Goal: Task Accomplishment & Management: Manage account settings

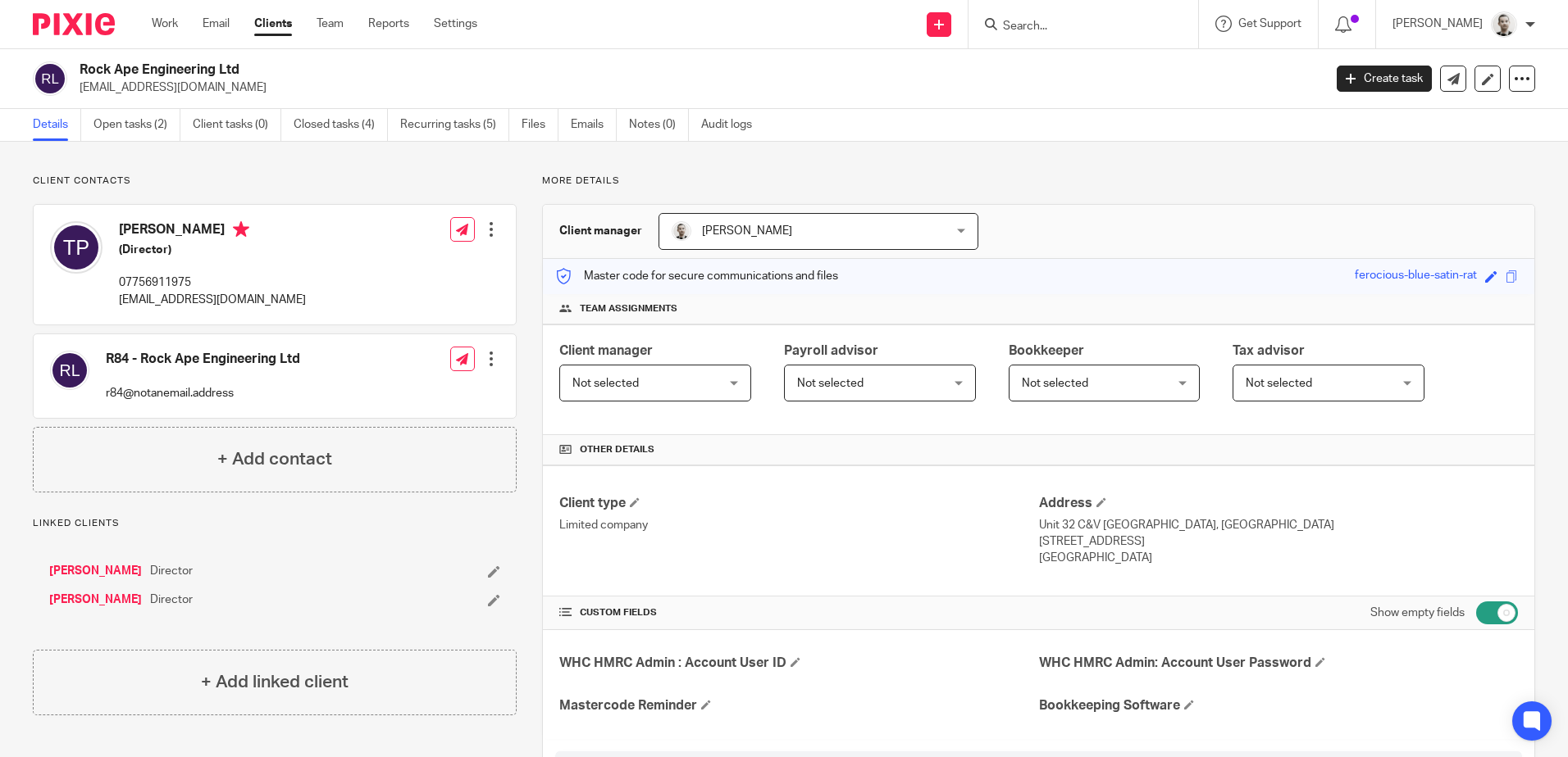
click at [1083, 23] on input "Search" at bounding box center [1075, 27] width 147 height 15
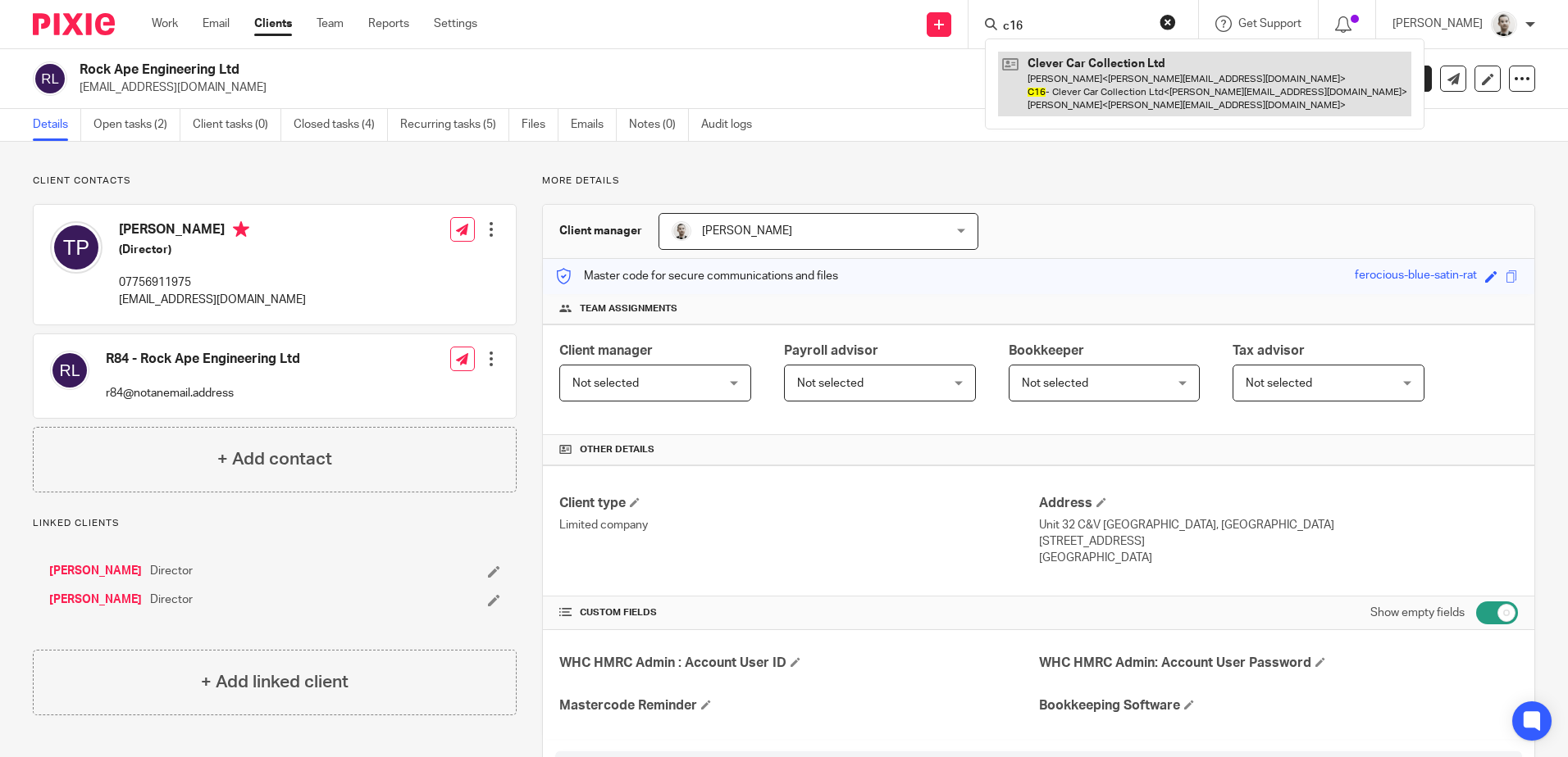
type input "c16"
click at [1087, 71] on link at bounding box center [1204, 84] width 414 height 65
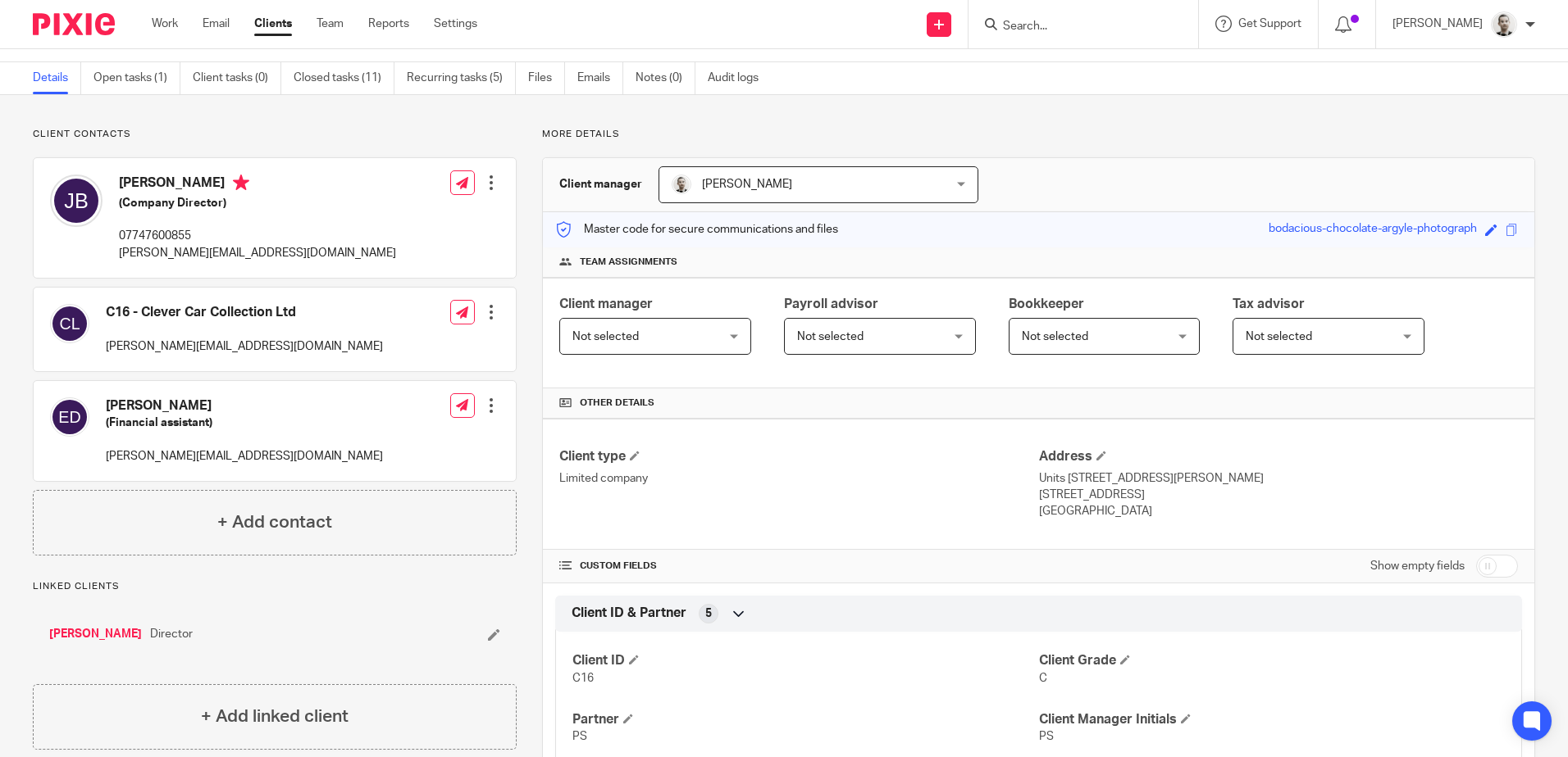
scroll to position [81, 0]
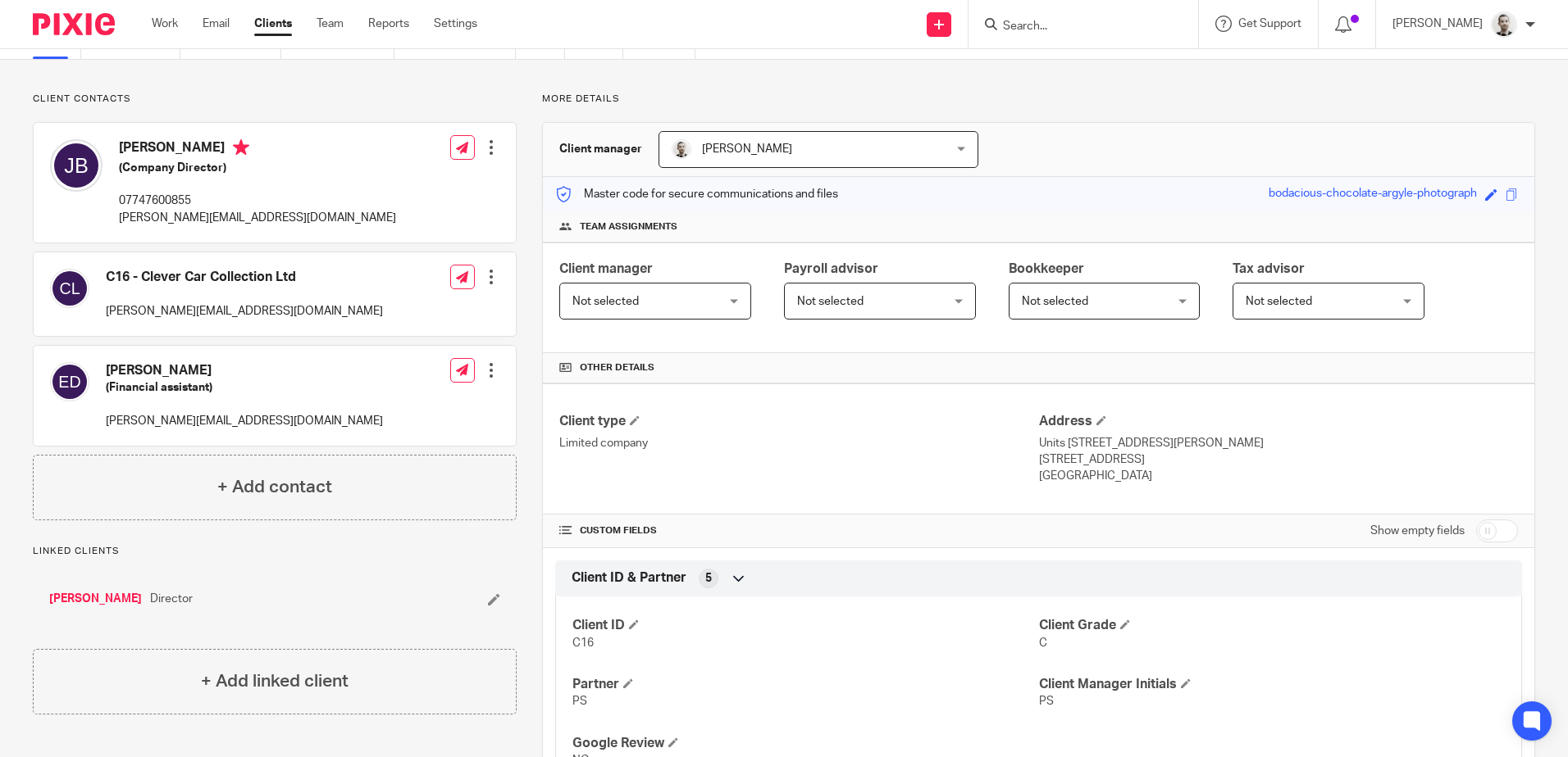
click at [141, 595] on link "James Robert Baggott" at bounding box center [95, 599] width 92 height 17
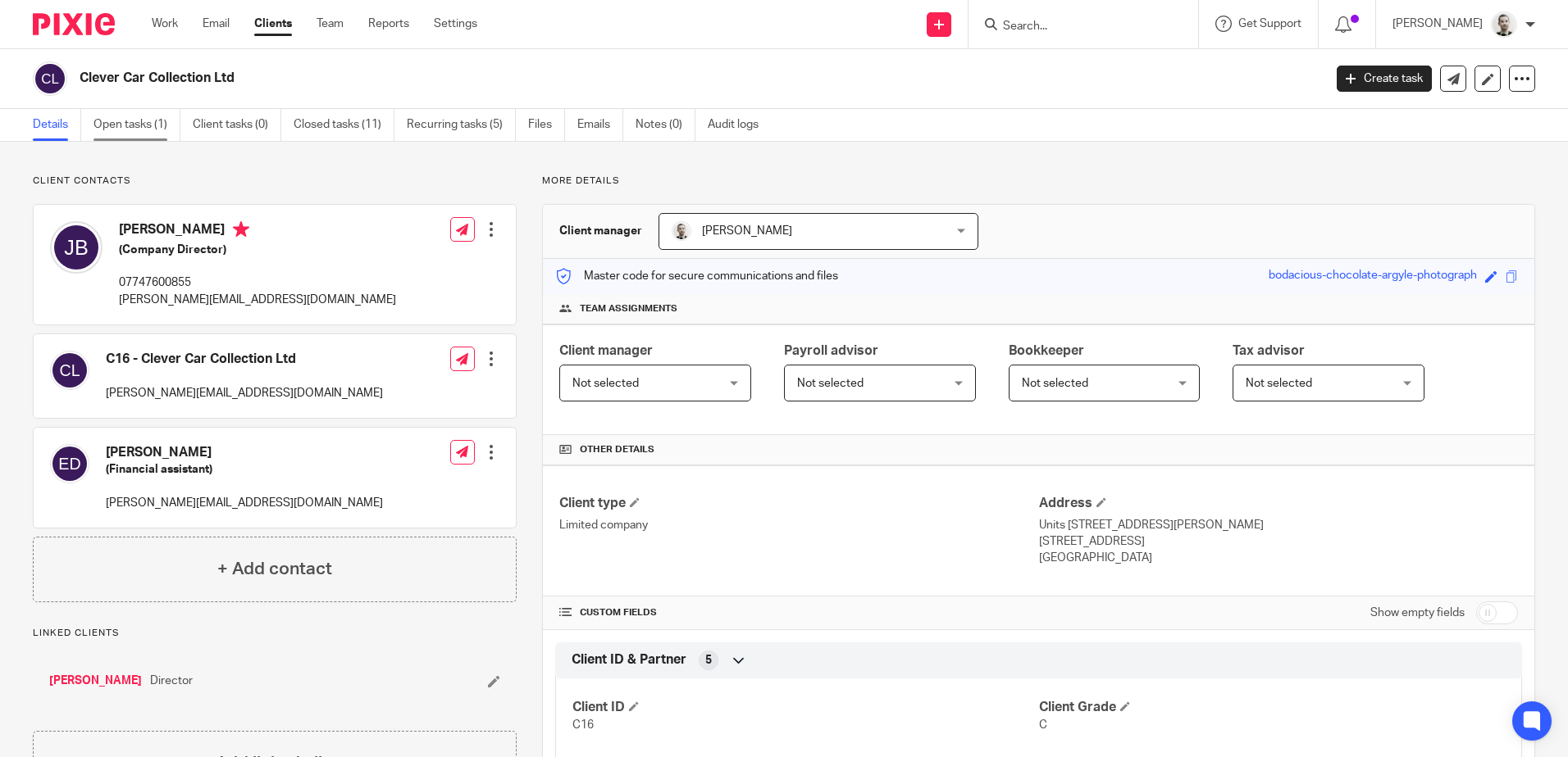
click at [142, 115] on link "Open tasks (1)" at bounding box center [137, 125] width 86 height 32
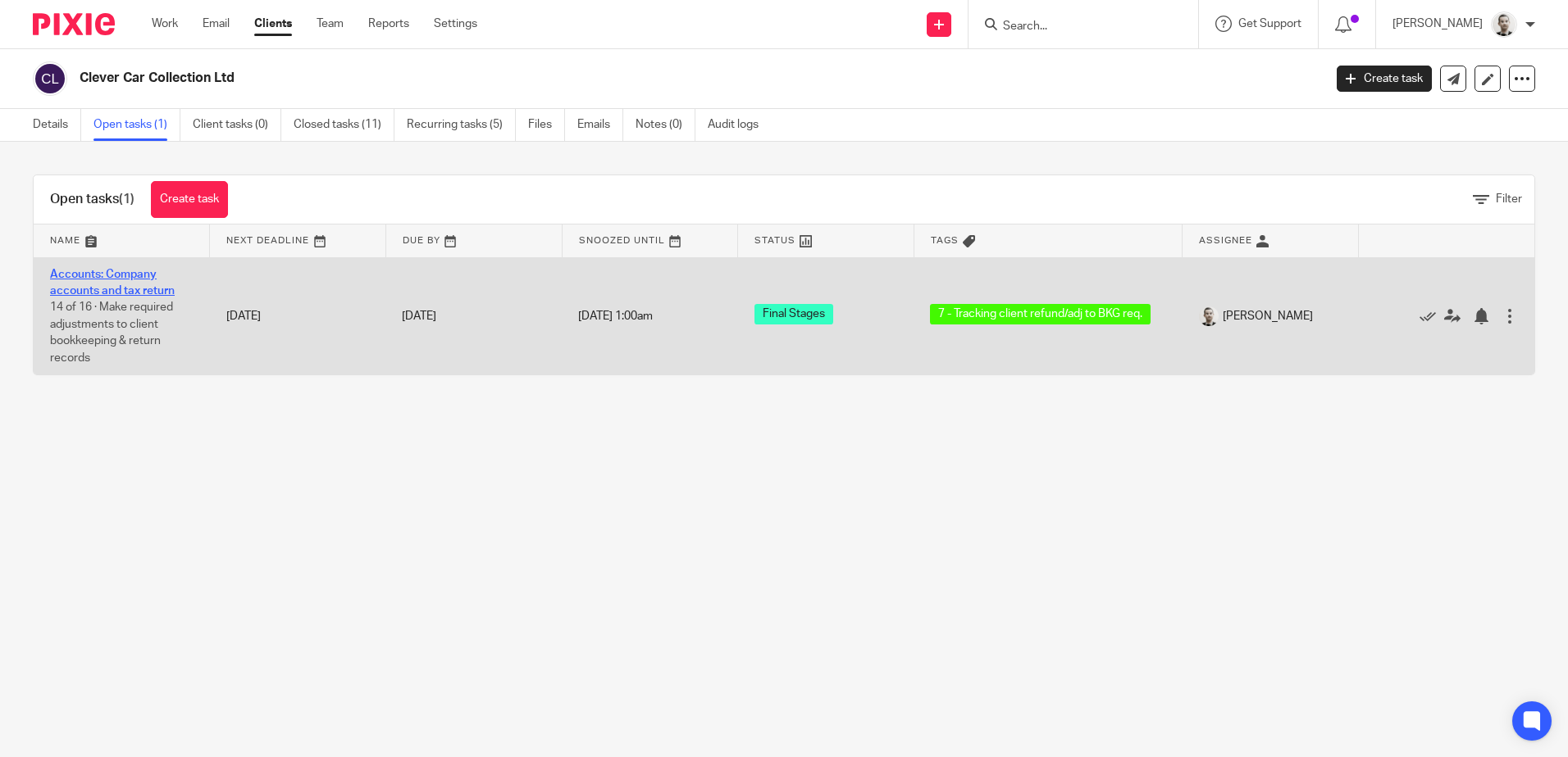
click at [148, 275] on link "Accounts: Company accounts and tax return" at bounding box center [112, 283] width 125 height 27
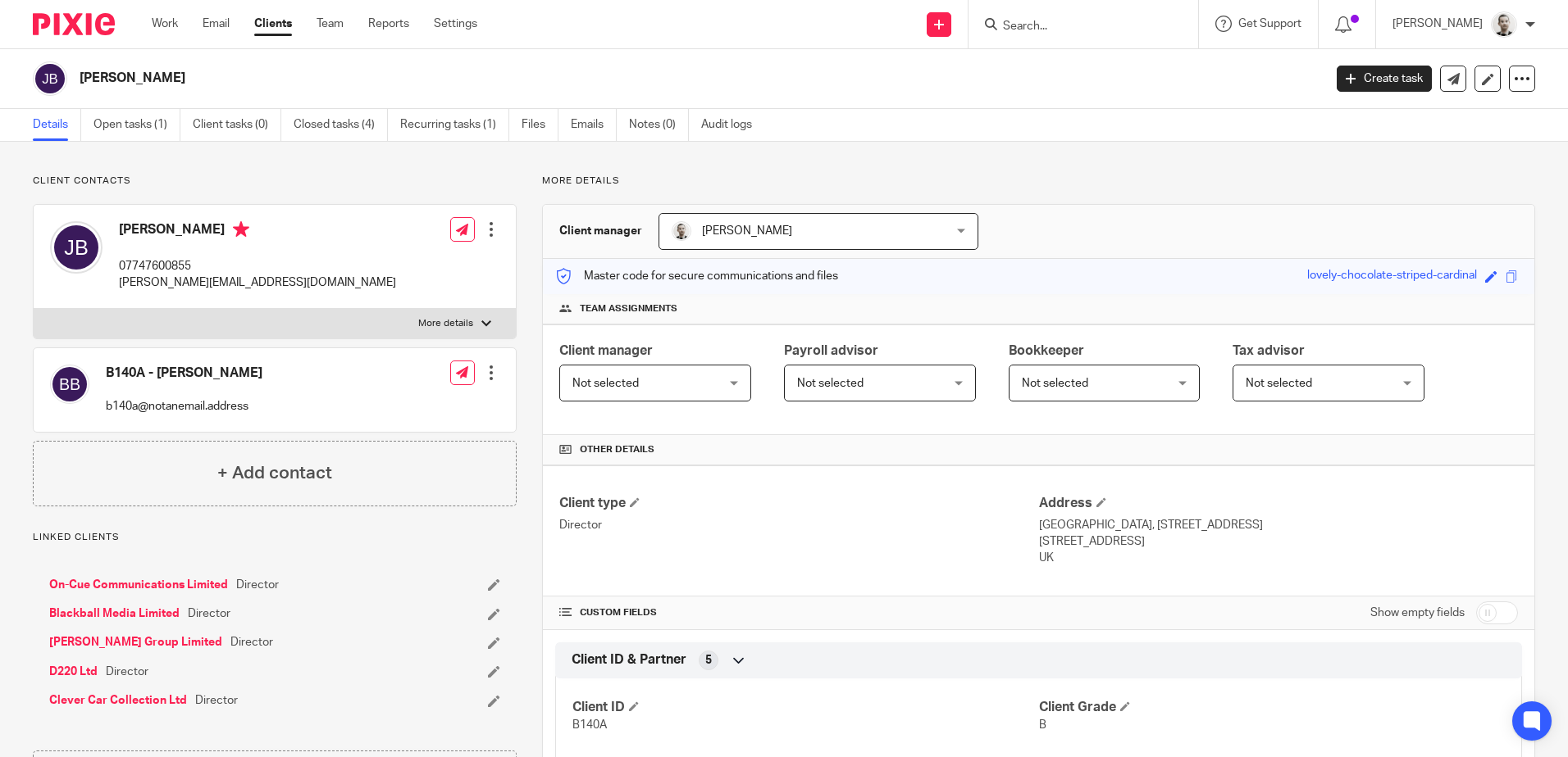
click at [98, 640] on link "Baize Group Limited" at bounding box center [136, 642] width 173 height 17
click at [121, 584] on link "On-Cue Communications Limited" at bounding box center [139, 584] width 179 height 17
click at [116, 612] on link "Blackball Media Limited" at bounding box center [114, 614] width 131 height 17
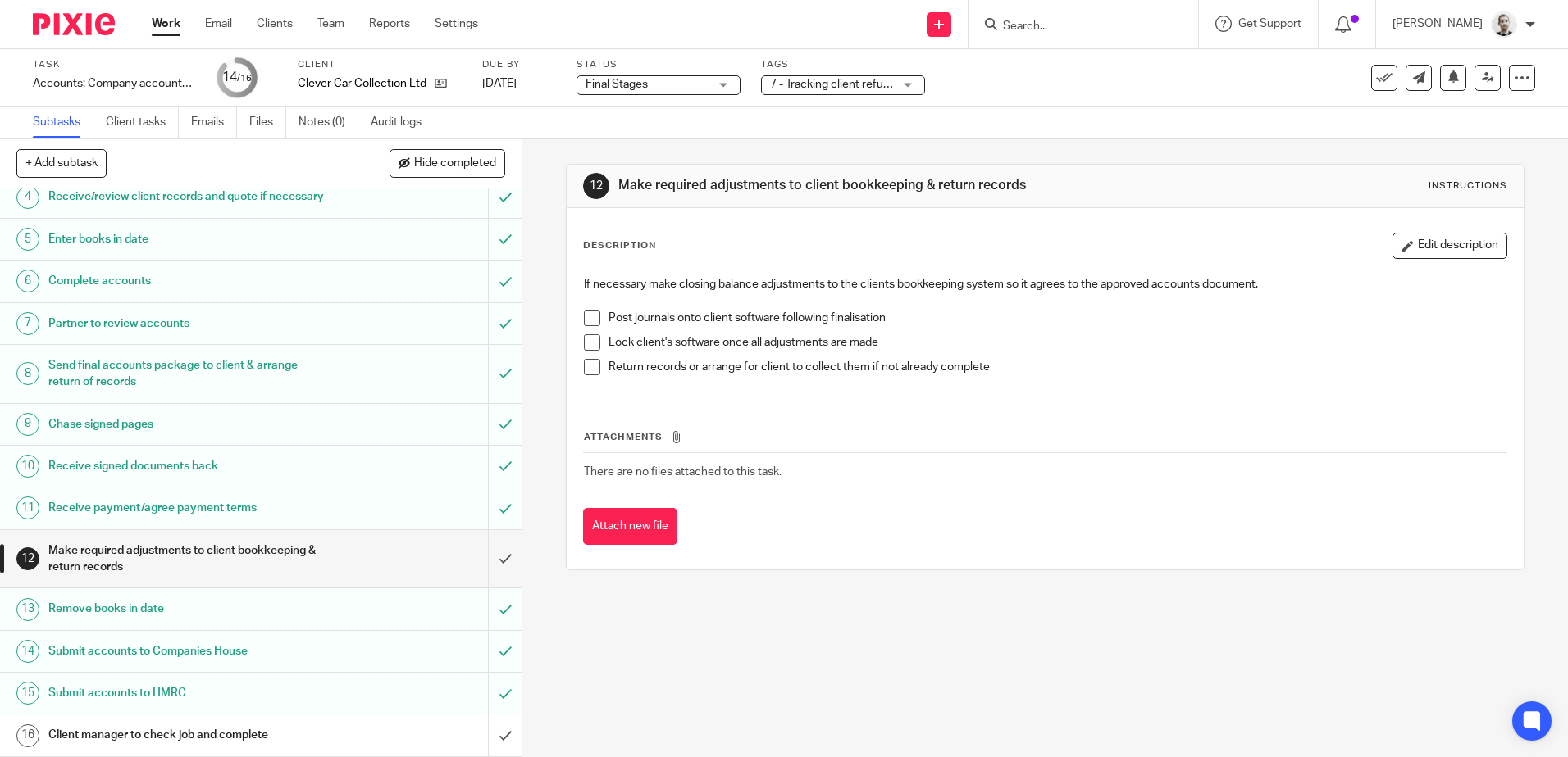
scroll to position [185, 0]
click at [486, 562] on input "submit" at bounding box center [260, 559] width 522 height 58
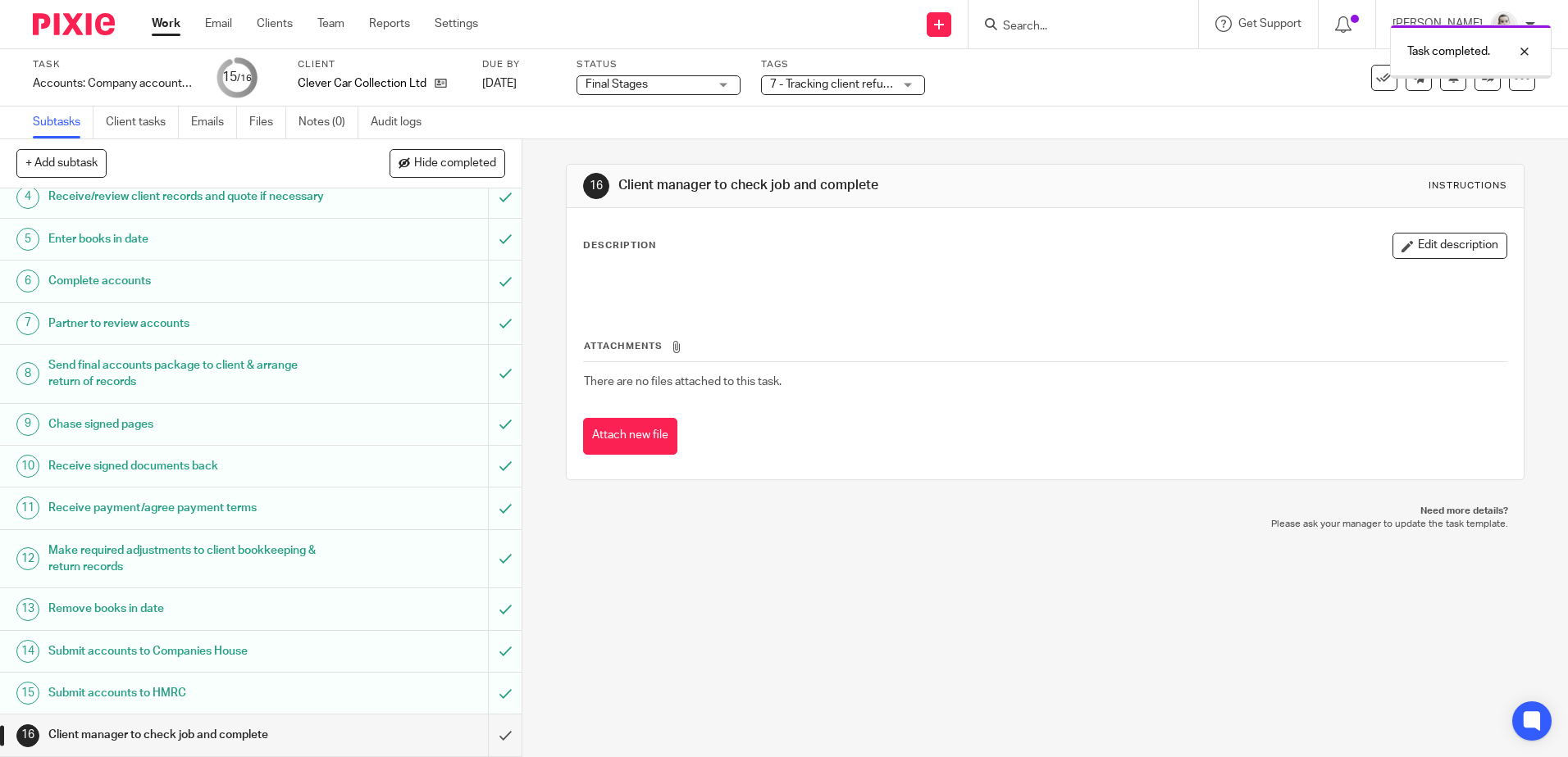
scroll to position [185, 0]
click at [488, 732] on input "submit" at bounding box center [260, 735] width 522 height 41
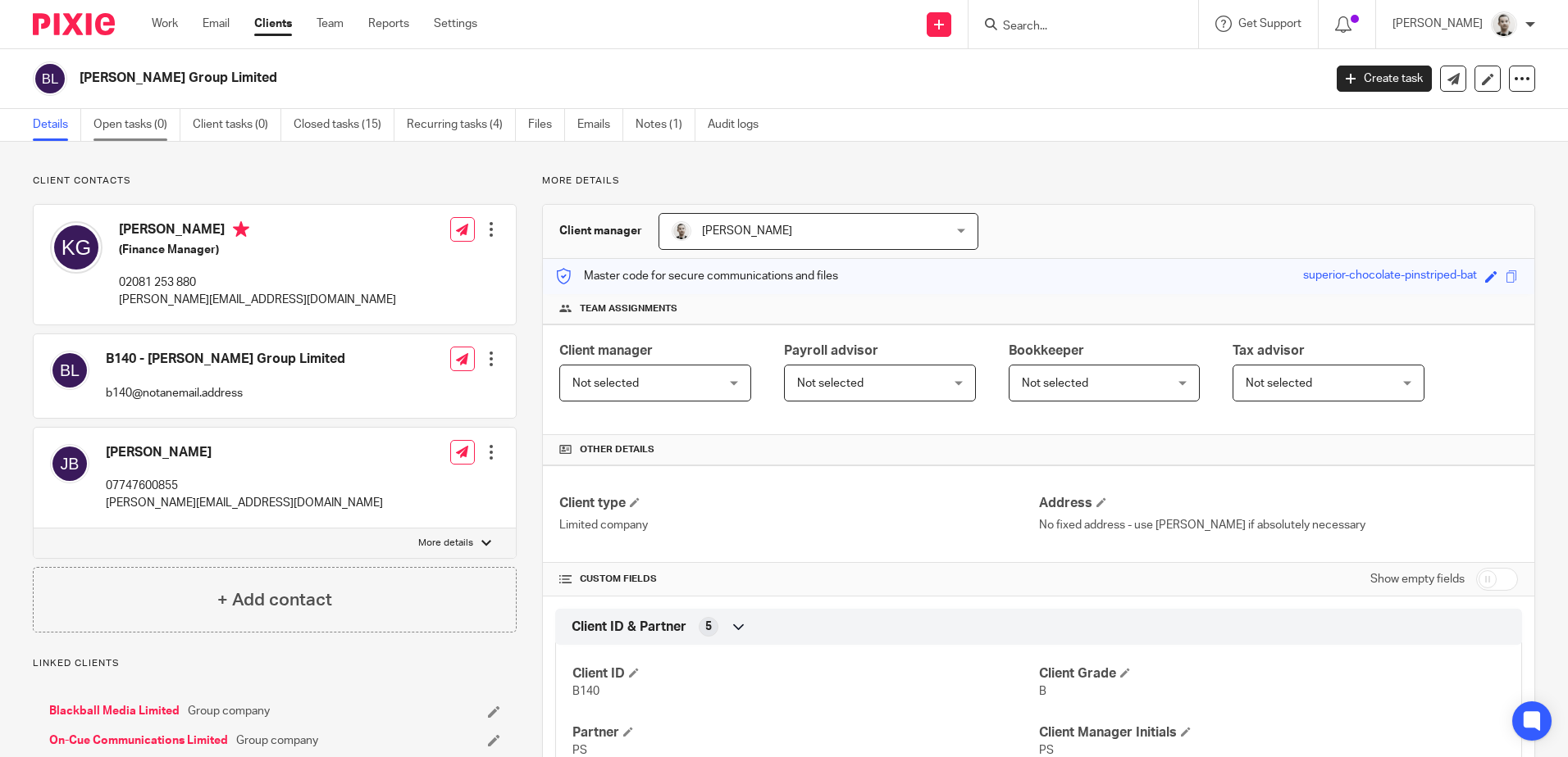
click at [128, 112] on link "Open tasks (0)" at bounding box center [137, 125] width 86 height 32
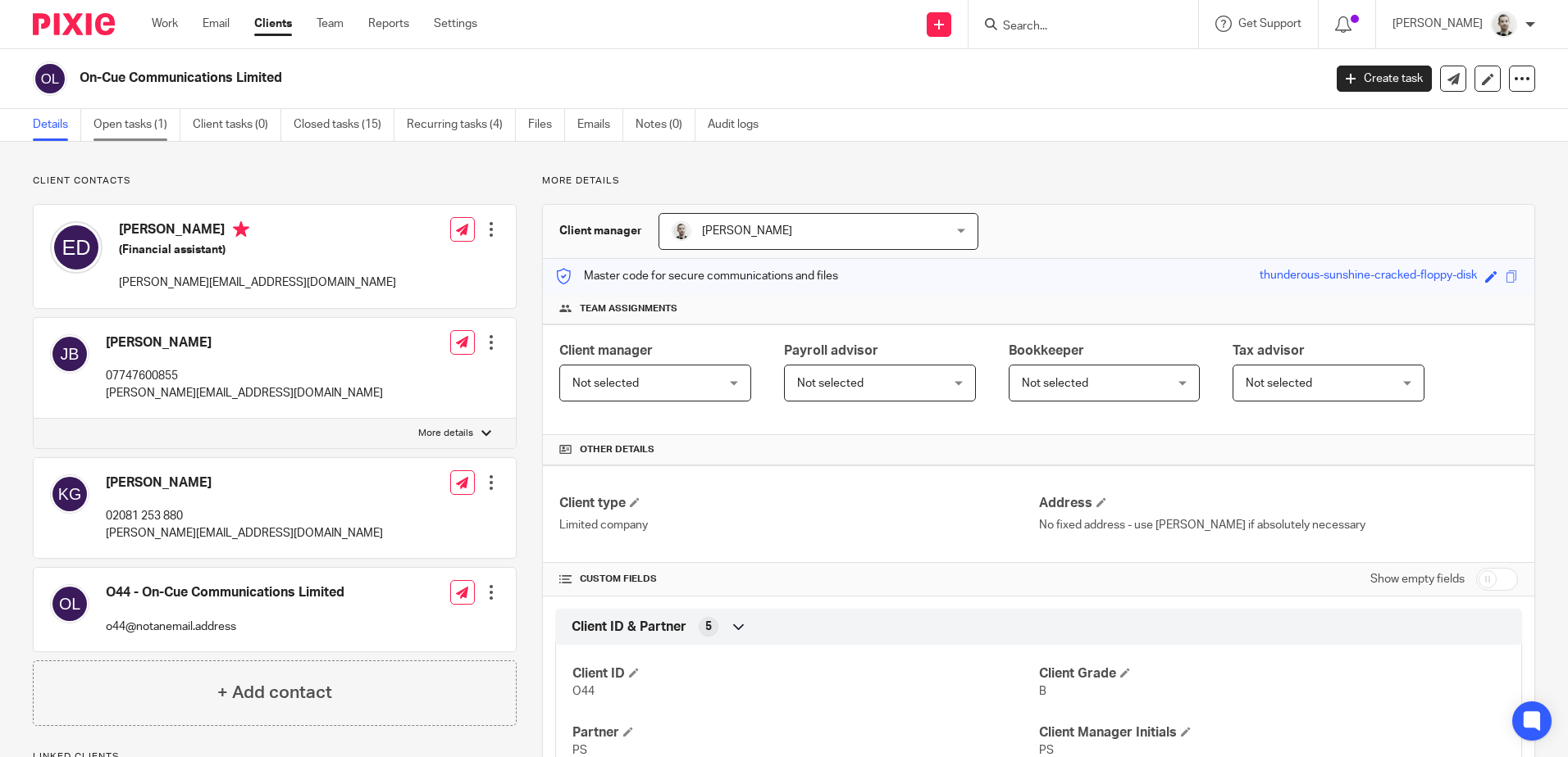
click at [141, 128] on link "Open tasks (1)" at bounding box center [137, 125] width 86 height 32
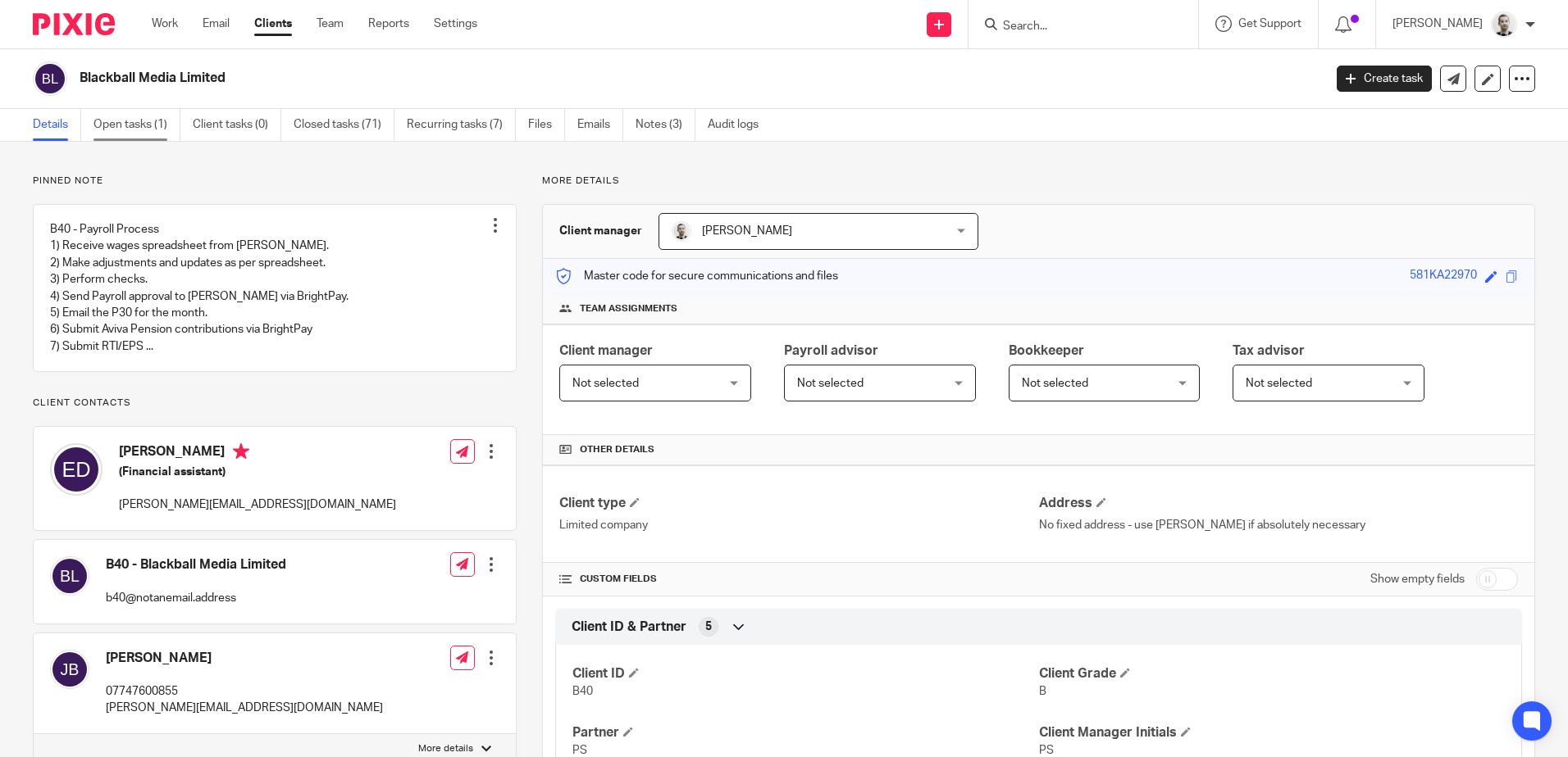
click at [132, 127] on link "Open tasks (1)" at bounding box center [137, 125] width 86 height 32
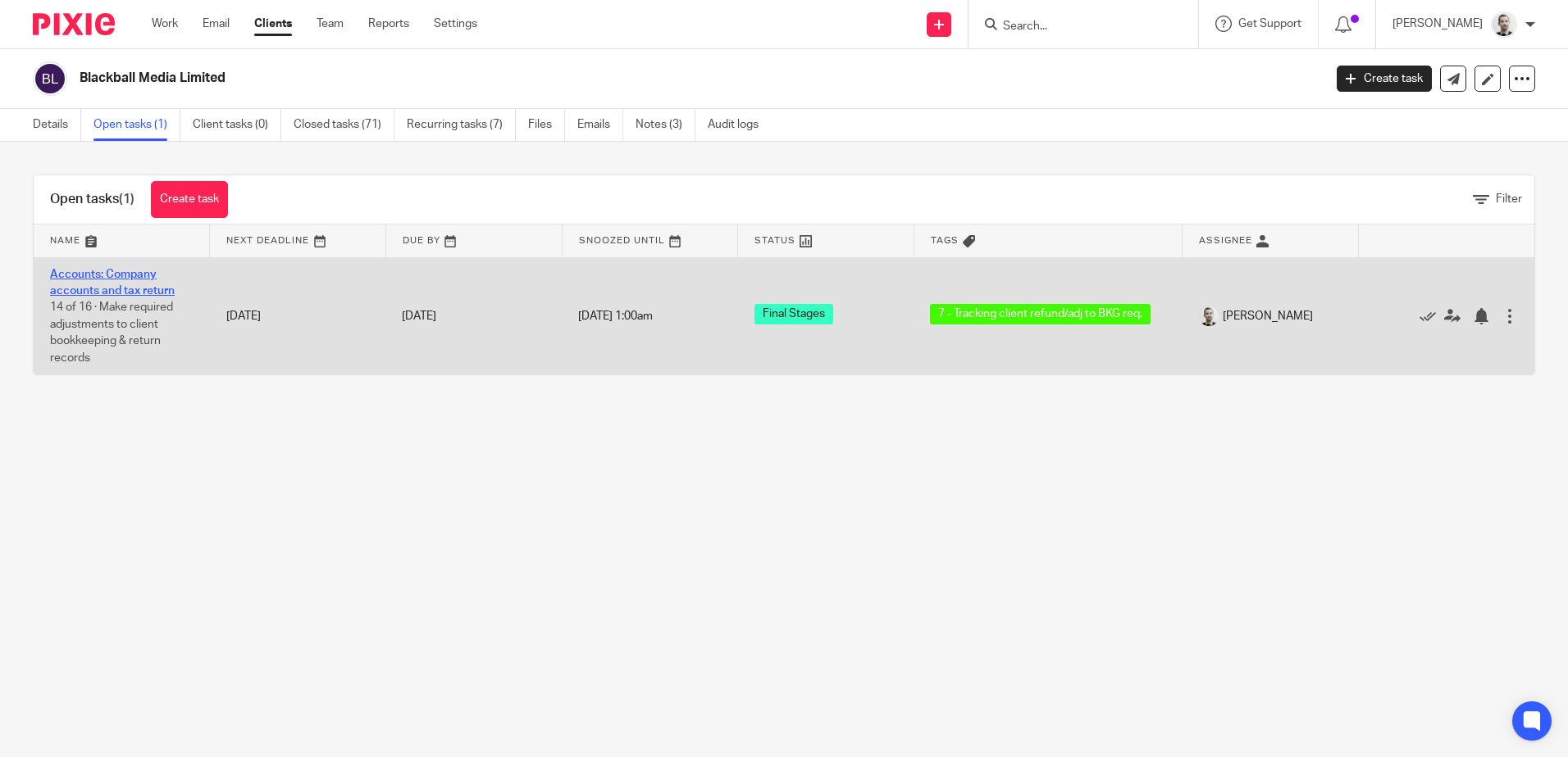
click at [112, 287] on link "Accounts: Company accounts and tax return" at bounding box center [112, 283] width 125 height 27
click at [129, 276] on link "Accounts: Company accounts and tax return" at bounding box center [112, 283] width 125 height 27
